Goal: Entertainment & Leisure: Consume media (video, audio)

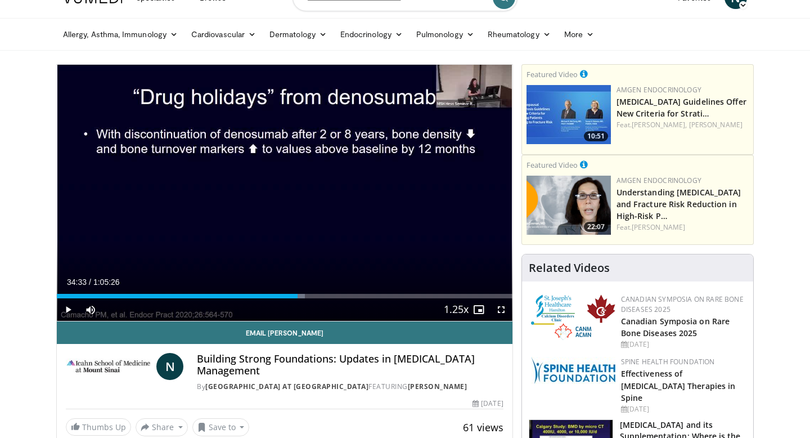
scroll to position [23, 0]
click at [69, 310] on span "Video Player" at bounding box center [68, 309] width 23 height 23
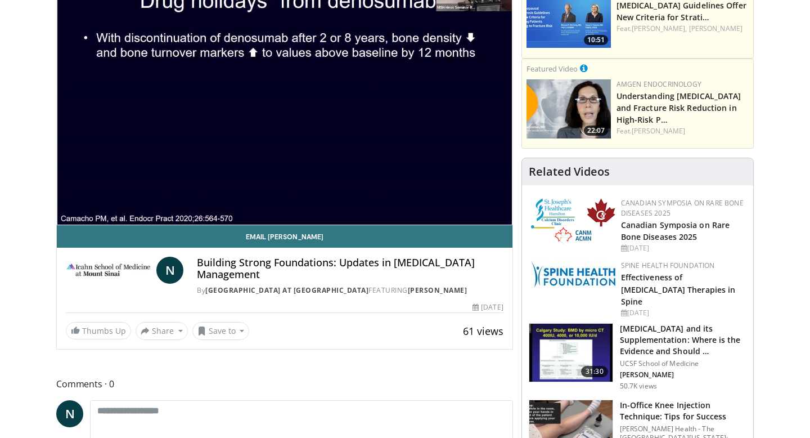
scroll to position [119, 0]
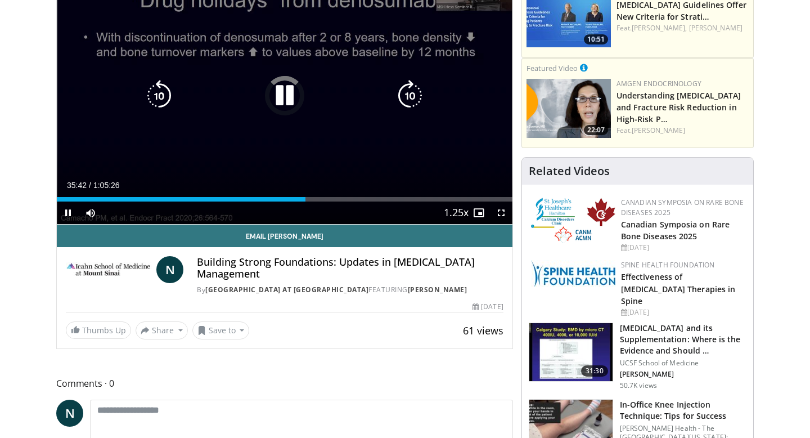
click at [289, 92] on icon "Video Player" at bounding box center [285, 96] width 32 height 32
click at [287, 95] on icon "Video Player" at bounding box center [285, 96] width 32 height 32
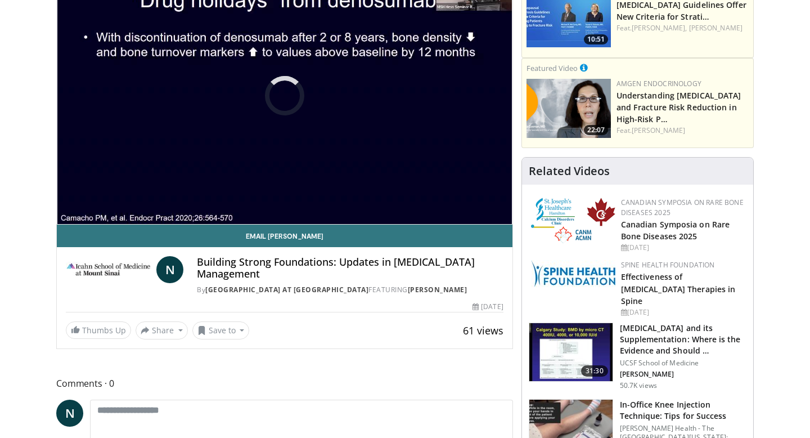
scroll to position [87, 0]
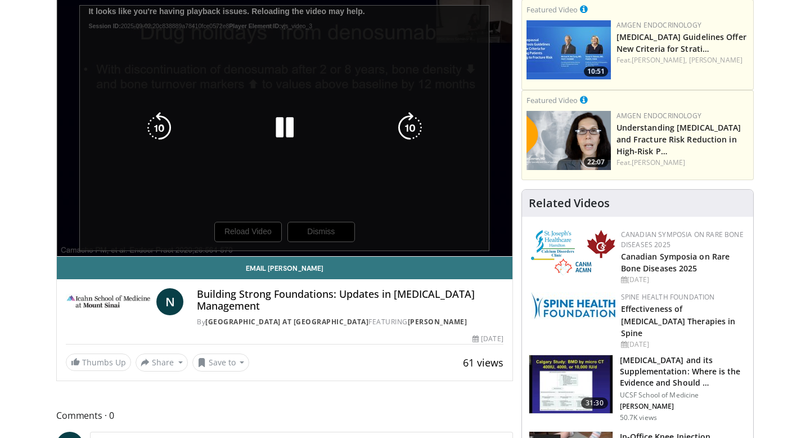
click at [260, 234] on div "30 seconds Tap to unmute" at bounding box center [285, 128] width 456 height 256
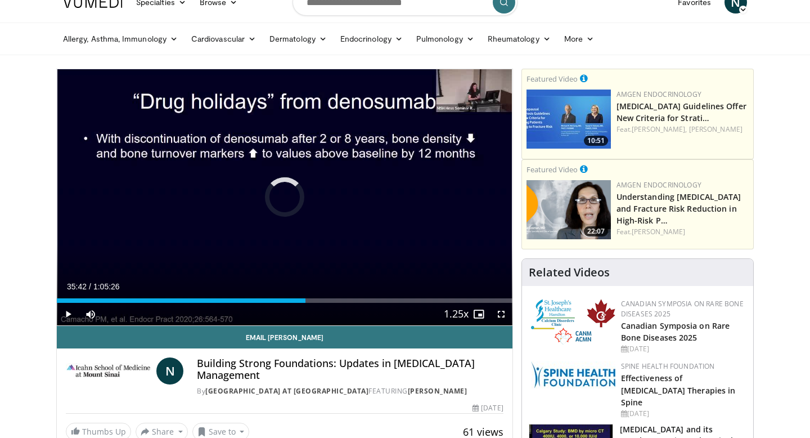
scroll to position [0, 0]
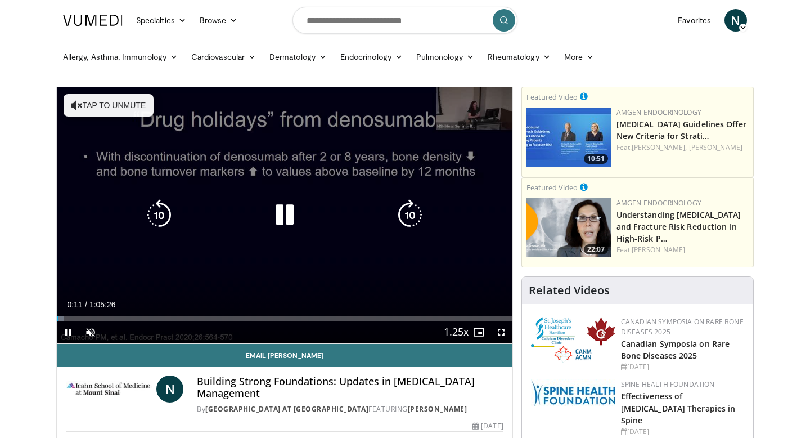
click at [294, 209] on icon "Video Player" at bounding box center [285, 215] width 32 height 32
